Goal: Information Seeking & Learning: Learn about a topic

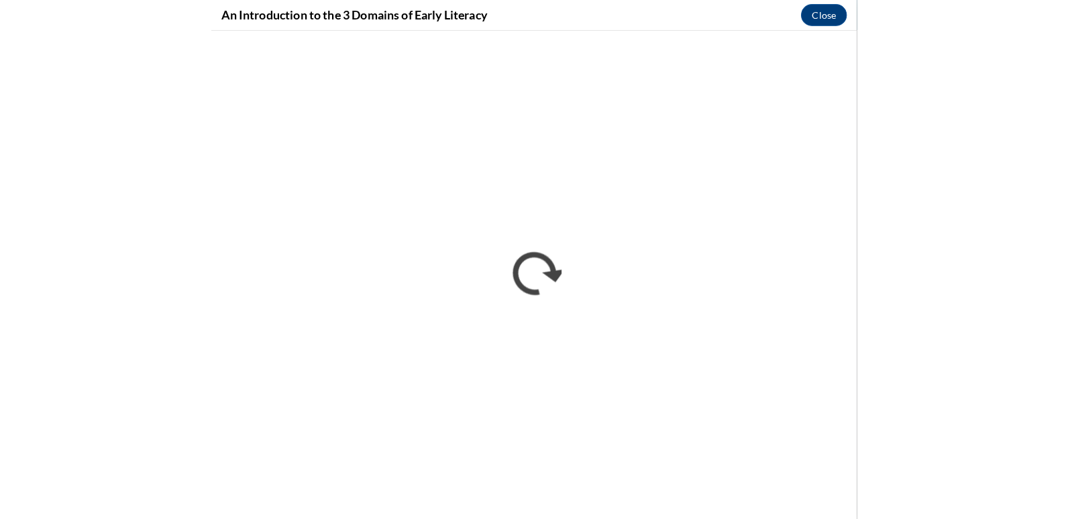
scroll to position [297, 0]
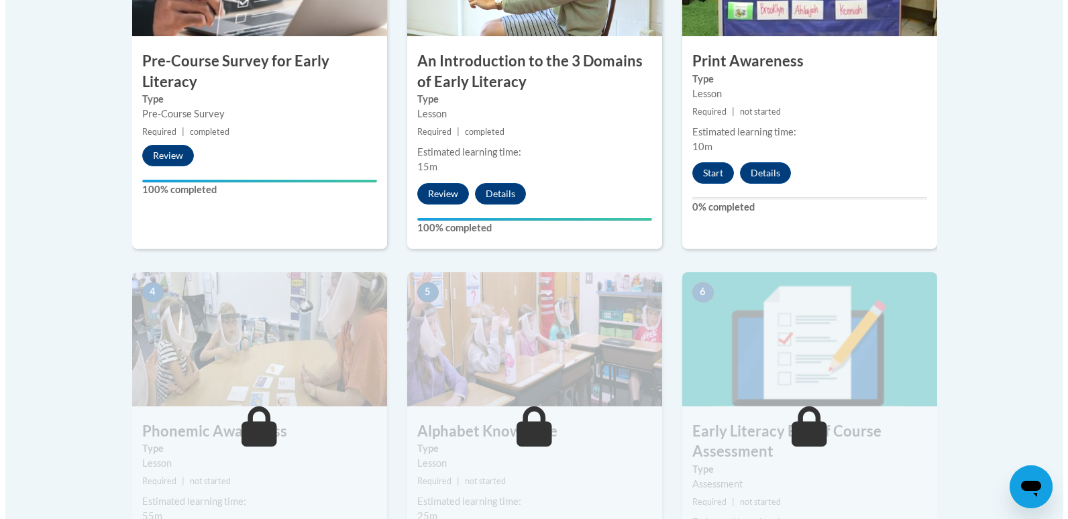
scroll to position [537, 0]
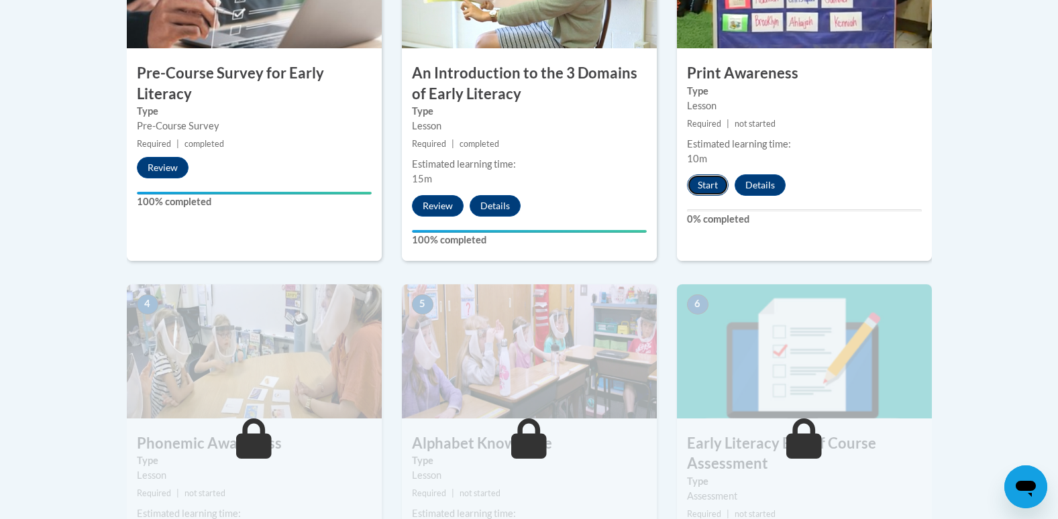
click at [710, 187] on button "Start" at bounding box center [708, 184] width 42 height 21
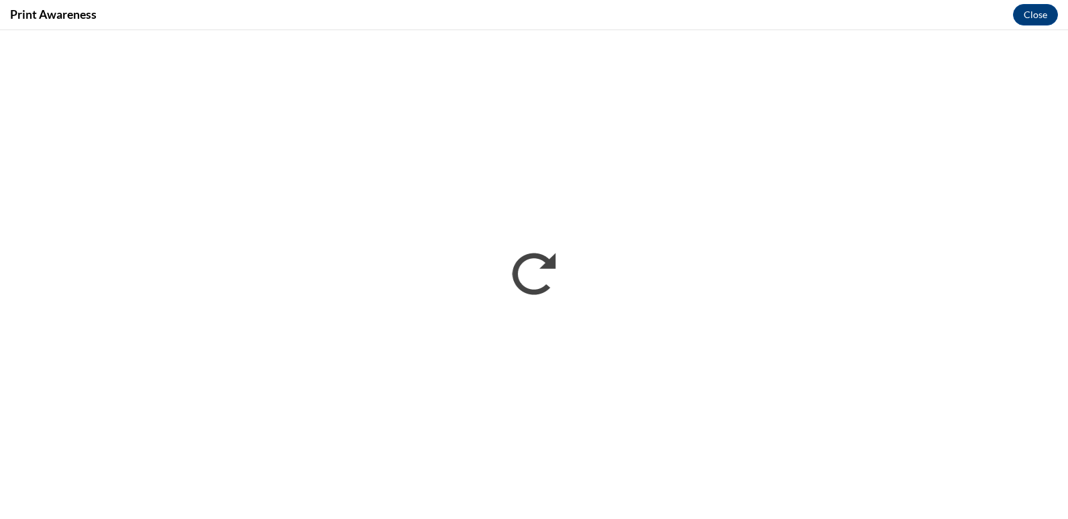
scroll to position [0, 0]
